Goal: Information Seeking & Learning: Understand process/instructions

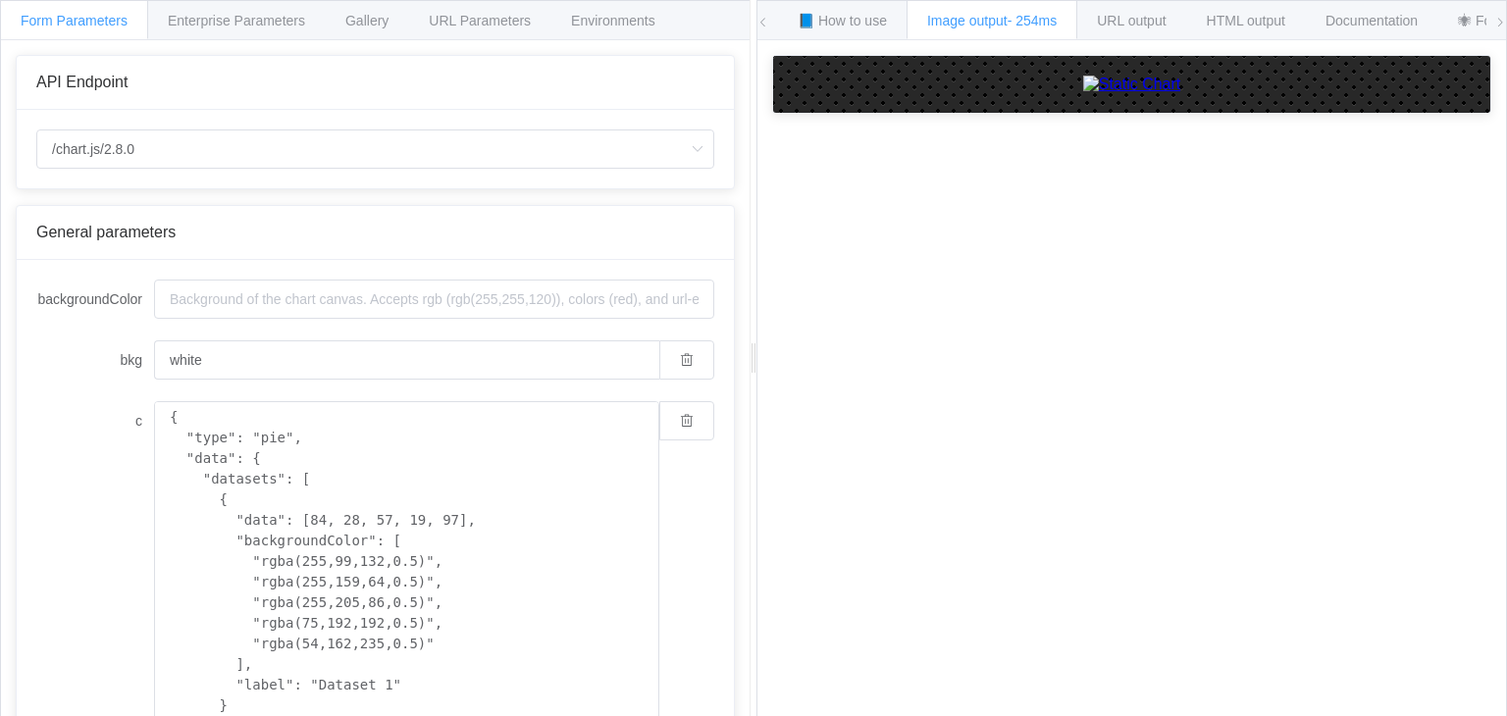
click at [1506, 174] on div "📘 How to use Image output - 254ms URL output HTML output Documentation 🕷 Found …" at bounding box center [1131, 359] width 751 height 718
drag, startPoint x: 1506, startPoint y: 174, endPoint x: 1501, endPoint y: 323, distance: 149.2
click at [1501, 323] on div "📘 How to use Image output - 254ms URL output HTML output Documentation 🕷 Found …" at bounding box center [1131, 359] width 751 height 718
click at [1506, 435] on div "📘 How to use Image output - 254ms URL output HTML output Documentation 🕷 Found …" at bounding box center [1131, 359] width 751 height 718
click at [667, 535] on div "{ "type": "pie", "data": { "datasets": [ { "data": [84, 28, 57, 19, 97], "backg…" at bounding box center [434, 602] width 560 height 403
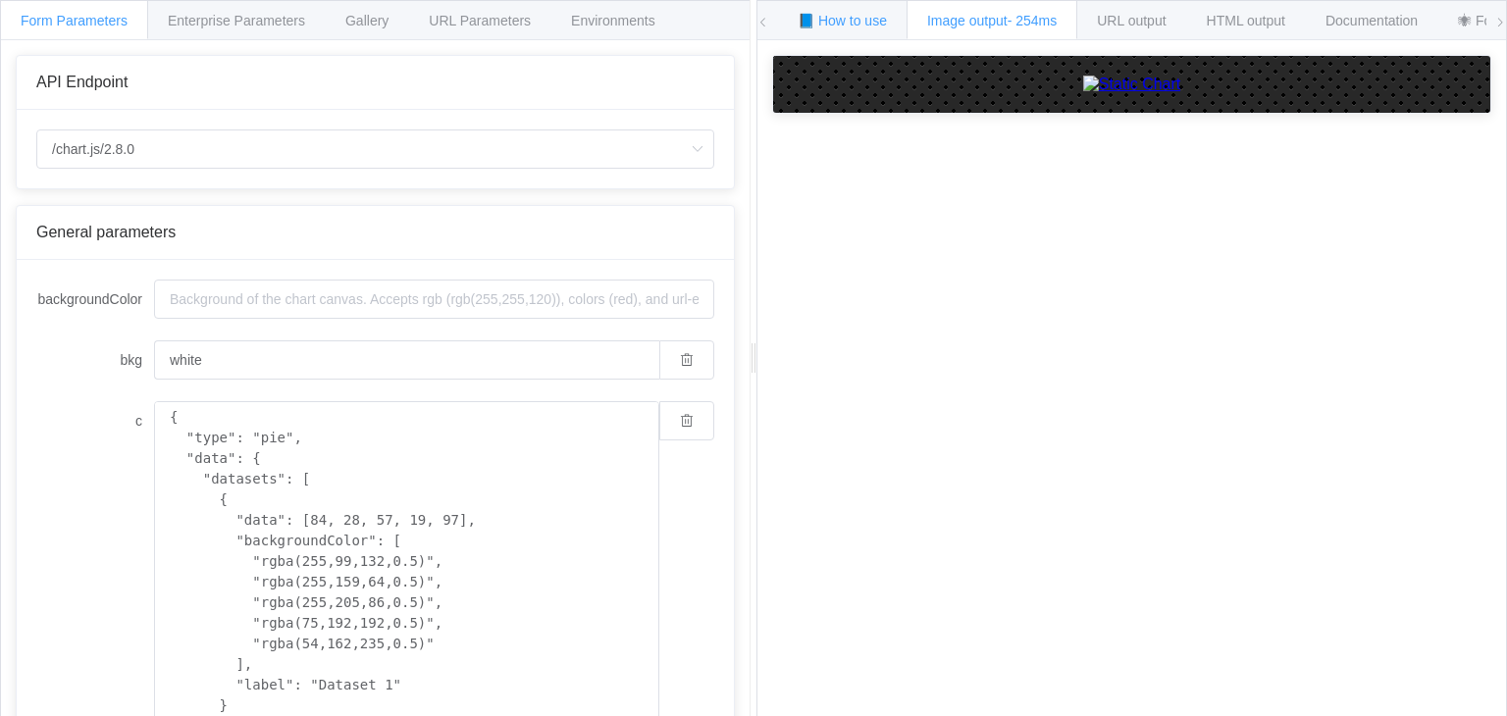
click at [833, 13] on span "📘 How to use" at bounding box center [842, 21] width 89 height 16
